Goal: Find specific page/section: Find specific page/section

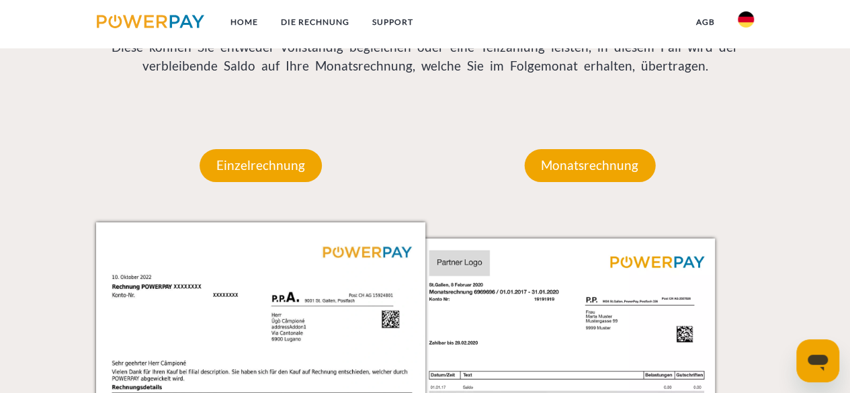
scroll to position [873, 0]
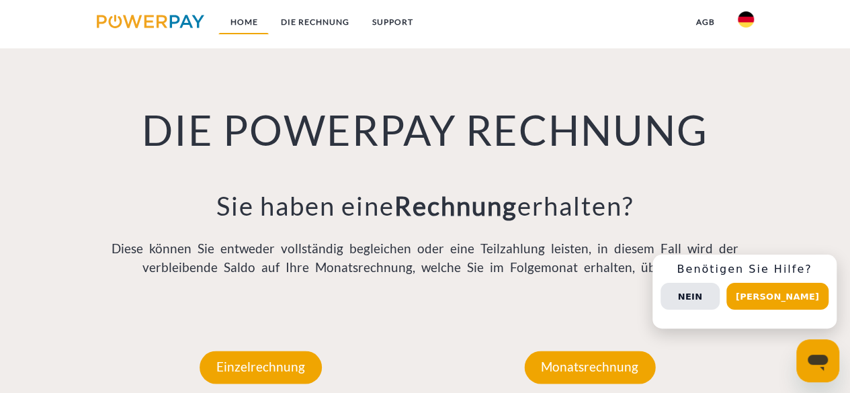
click at [242, 24] on link "Home" at bounding box center [243, 22] width 50 height 24
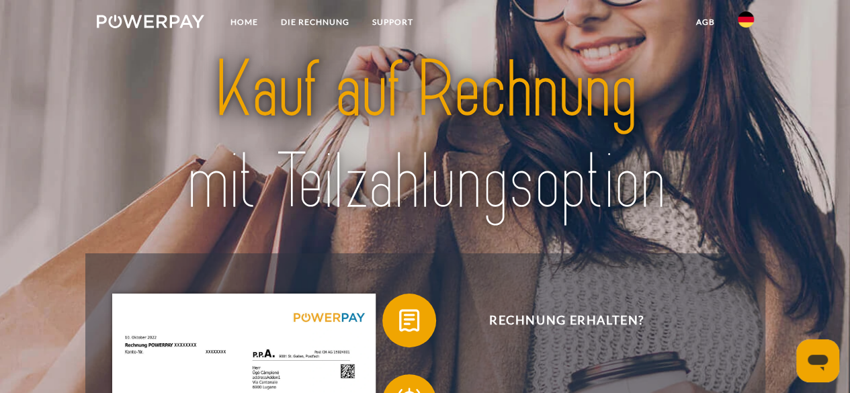
scroll to position [67, 0]
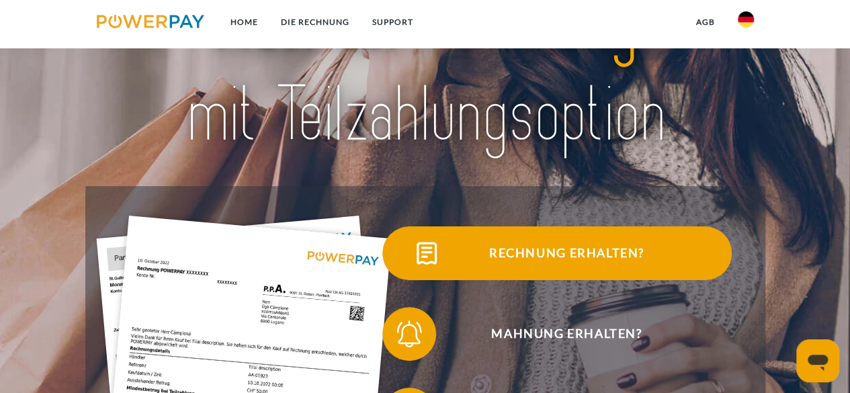
click at [585, 247] on span "Rechnung erhalten?" at bounding box center [566, 253] width 329 height 54
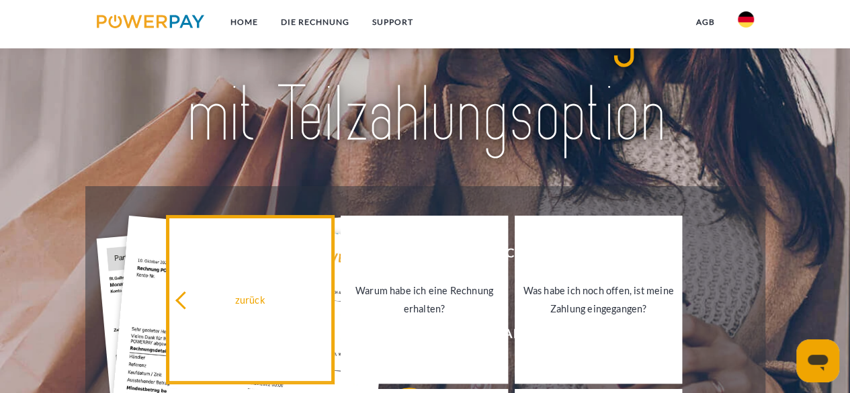
click at [257, 241] on link "zurück" at bounding box center [250, 300] width 167 height 168
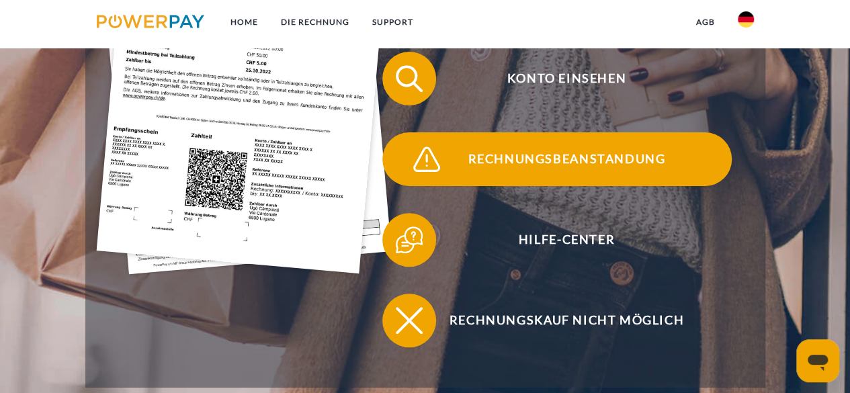
scroll to position [269, 0]
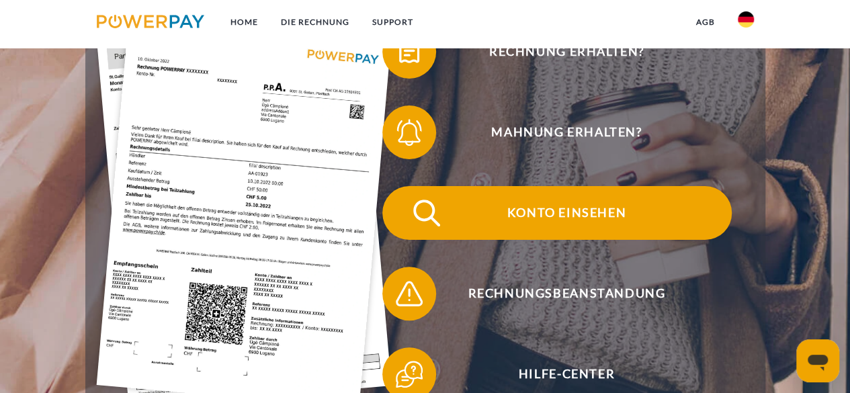
click at [543, 210] on span "Konto einsehen" at bounding box center [566, 213] width 329 height 54
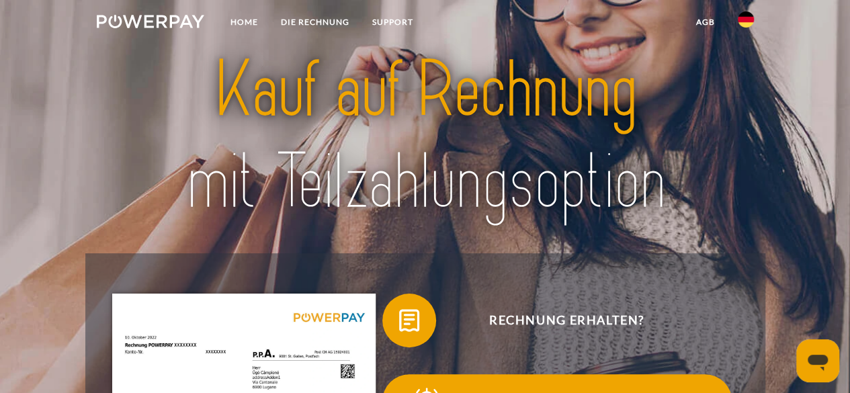
scroll to position [269, 0]
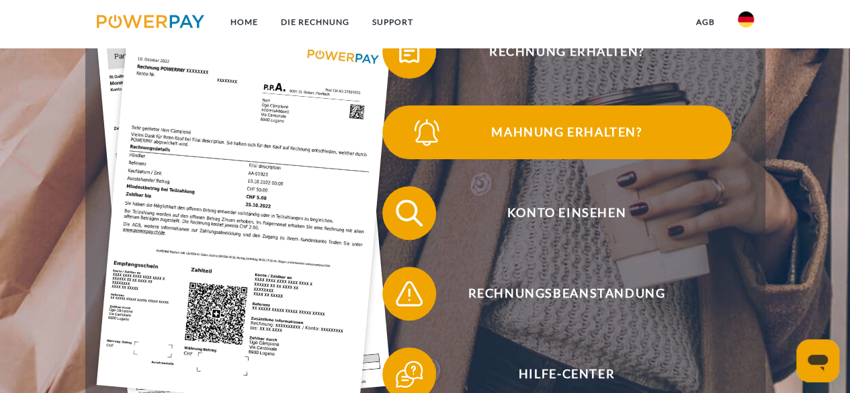
click at [580, 139] on span "Mahnung erhalten?" at bounding box center [566, 132] width 329 height 54
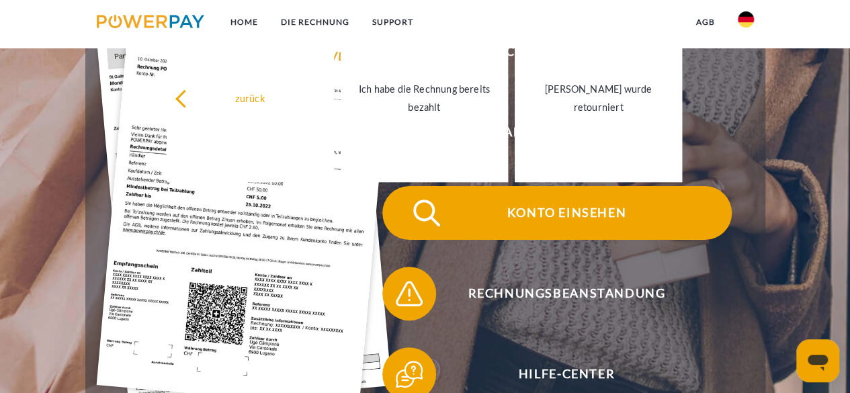
click at [562, 216] on span "Konto einsehen" at bounding box center [566, 213] width 329 height 54
